Goal: Task Accomplishment & Management: Use online tool/utility

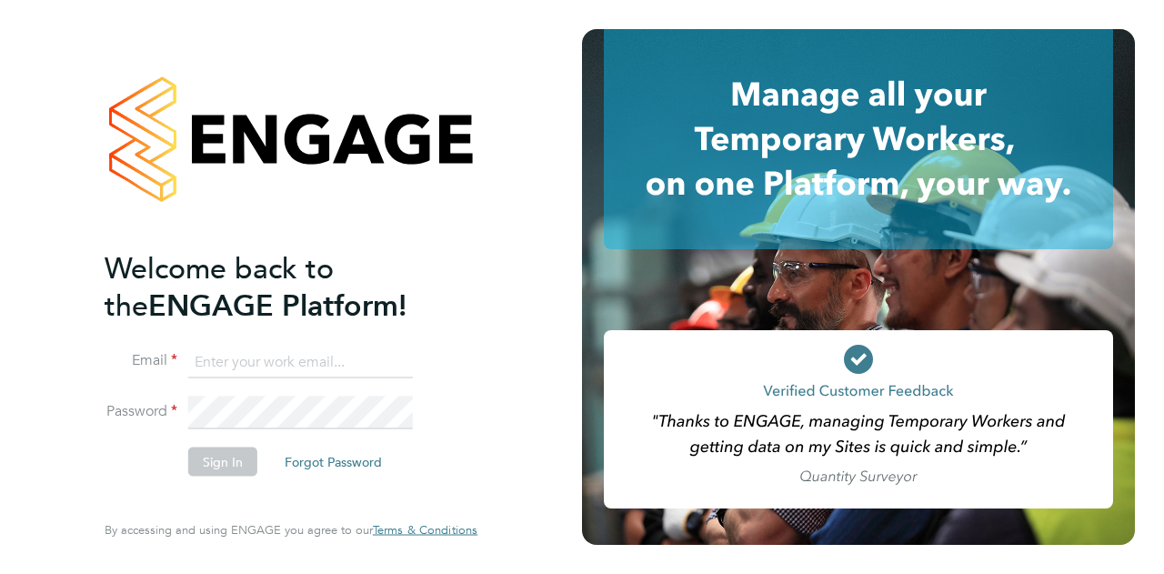
type input "[EMAIL_ADDRESS][PERSON_NAME][PERSON_NAME][DOMAIN_NAME]"
click at [216, 465] on button "Sign In" at bounding box center [222, 460] width 69 height 29
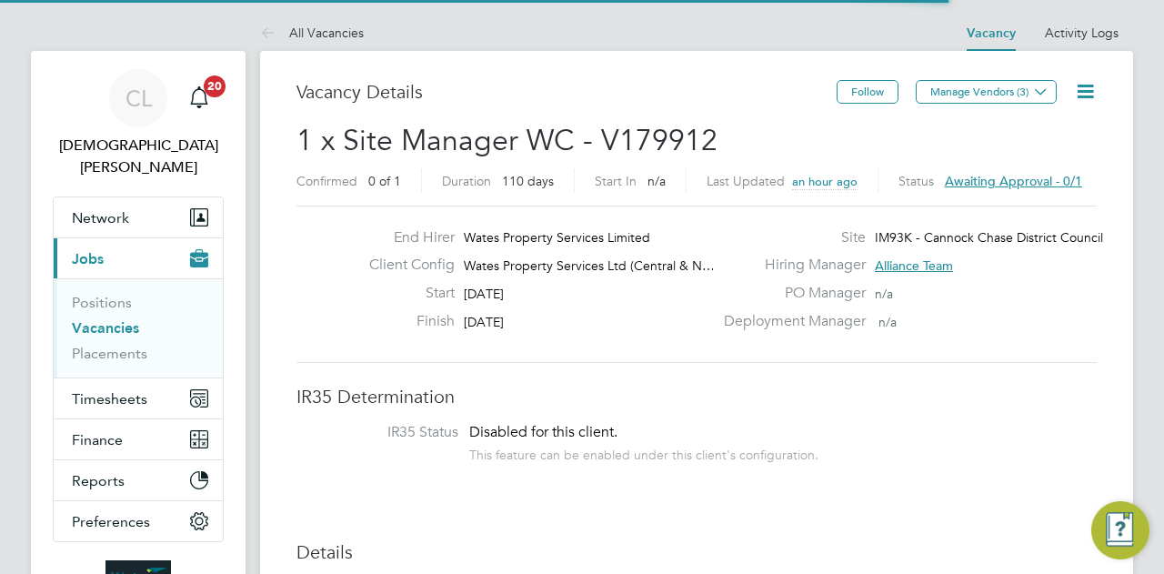
scroll to position [32, 284]
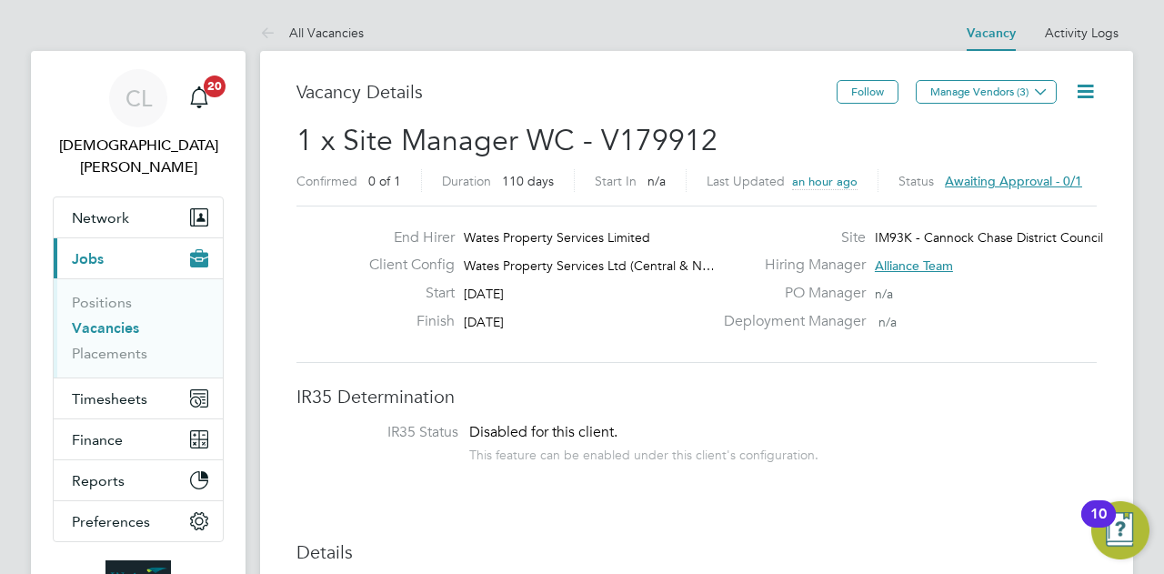
click at [1029, 178] on span "Awaiting approval - 0/1" at bounding box center [1013, 181] width 137 height 16
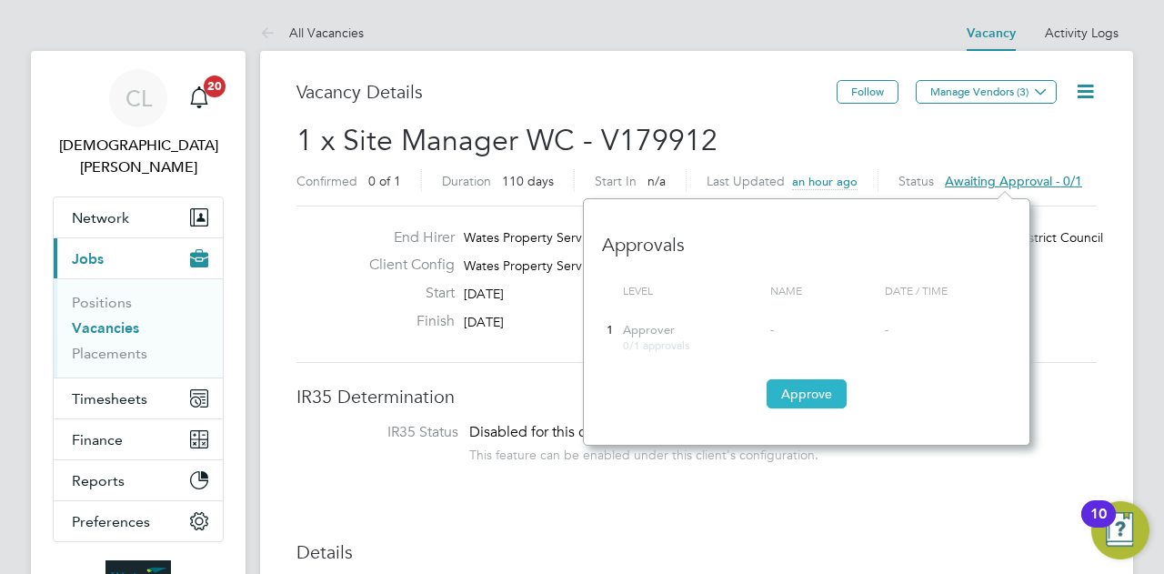
click at [833, 395] on button "Approve" at bounding box center [806, 393] width 80 height 29
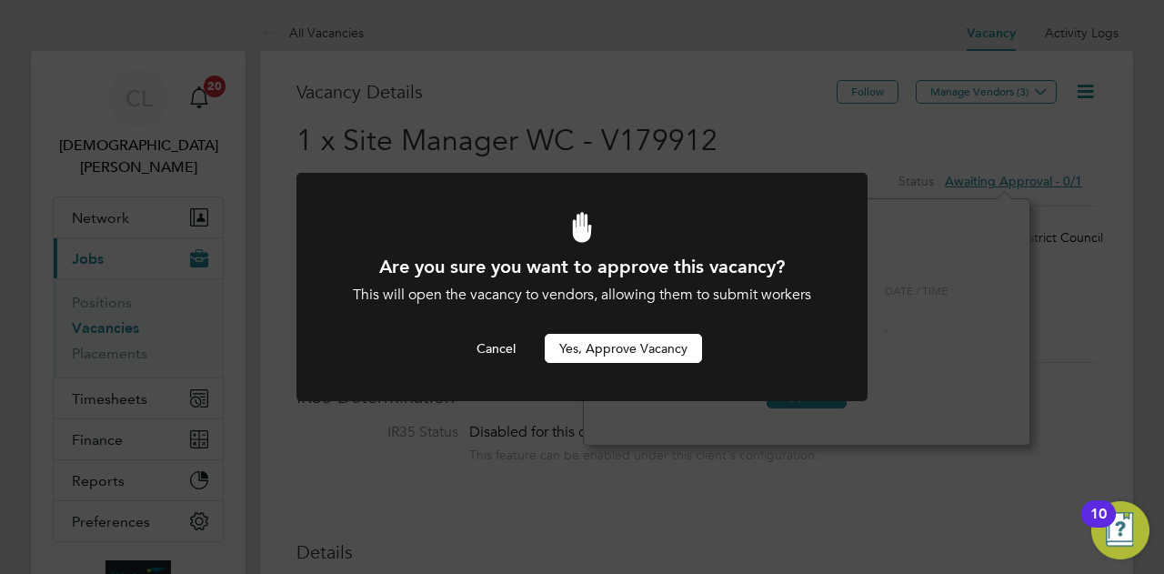
click at [622, 337] on button "Yes, Approve Vacancy" at bounding box center [623, 348] width 157 height 29
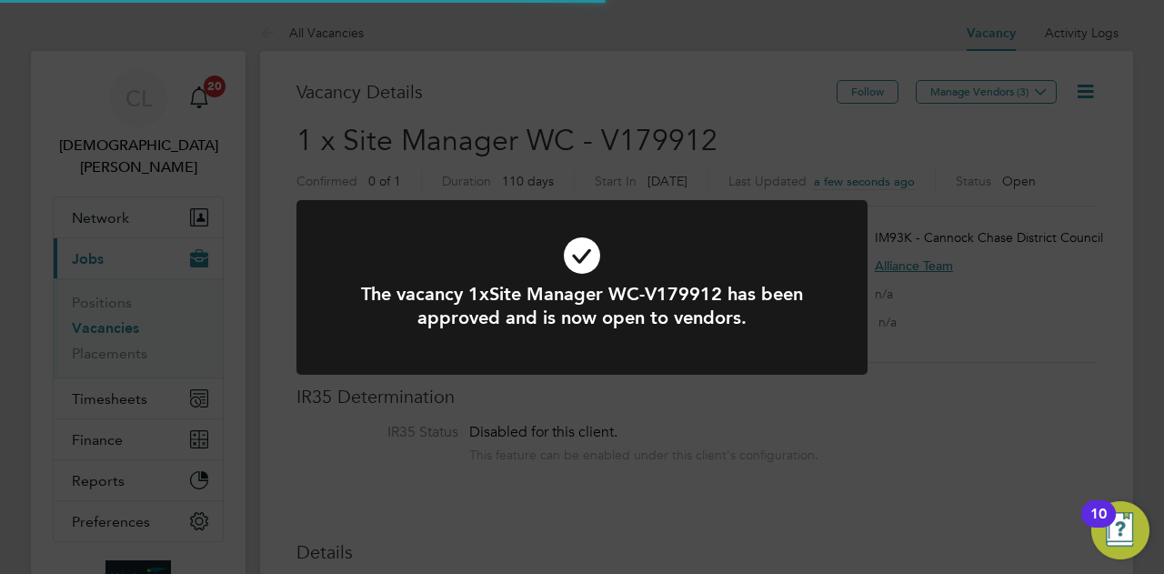
scroll to position [32, 284]
click at [663, 419] on div "The vacancy 1xSite Manager WC-V179912 has been approved and is now open to vend…" at bounding box center [582, 287] width 1164 height 574
